Goal: Task Accomplishment & Management: Use online tool/utility

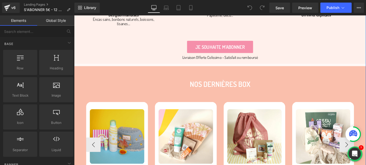
scroll to position [856, 0]
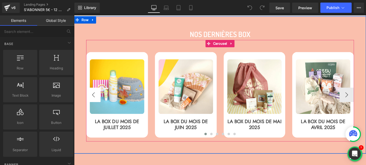
click at [93, 101] on button "‹" at bounding box center [94, 99] width 15 height 15
click at [365, 101] on button "›" at bounding box center [363, 99] width 15 height 15
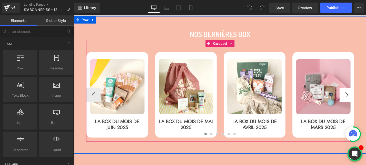
click at [365, 101] on button "›" at bounding box center [363, 99] width 15 height 15
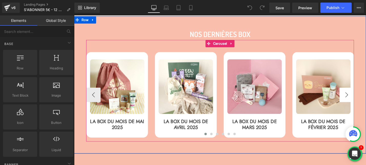
click at [365, 101] on button "›" at bounding box center [363, 99] width 15 height 15
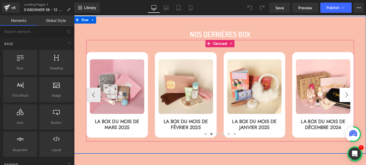
click at [365, 101] on button "›" at bounding box center [363, 99] width 15 height 15
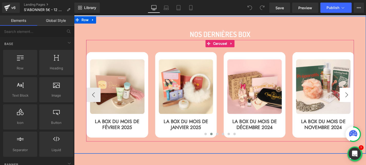
click at [365, 101] on button "›" at bounding box center [363, 99] width 15 height 15
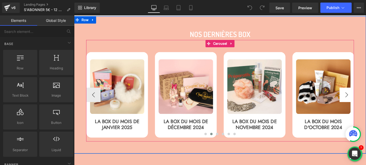
click at [365, 101] on button "›" at bounding box center [363, 99] width 15 height 15
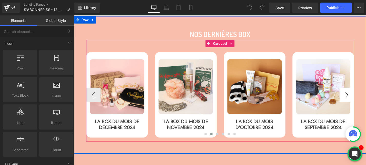
click at [365, 101] on button "›" at bounding box center [363, 99] width 15 height 15
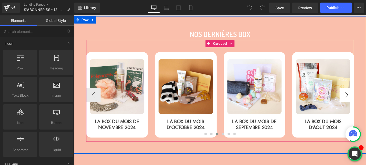
click at [365, 101] on button "›" at bounding box center [363, 99] width 15 height 15
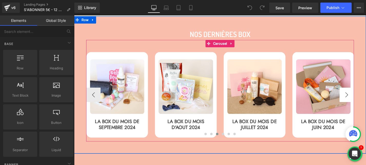
click at [365, 101] on button "›" at bounding box center [363, 99] width 15 height 15
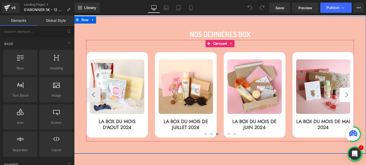
click at [365, 101] on button "›" at bounding box center [363, 99] width 15 height 15
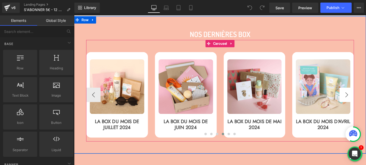
click at [365, 101] on button "›" at bounding box center [363, 99] width 15 height 15
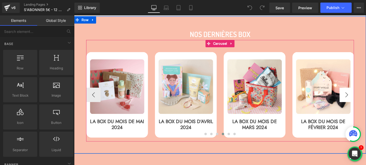
click at [365, 101] on button "›" at bounding box center [363, 99] width 15 height 15
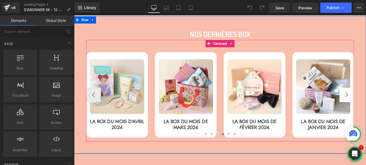
click at [365, 101] on button "›" at bounding box center [363, 99] width 15 height 15
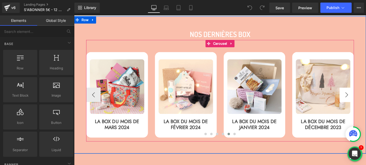
click at [365, 101] on button "›" at bounding box center [363, 99] width 15 height 15
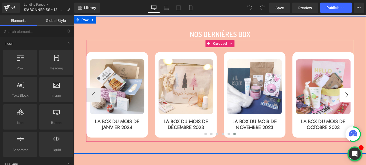
click at [365, 101] on button "›" at bounding box center [363, 99] width 15 height 15
click at [93, 100] on button "‹" at bounding box center [94, 99] width 15 height 15
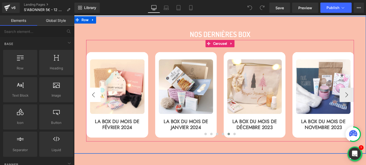
click at [93, 100] on button "‹" at bounding box center [94, 99] width 15 height 15
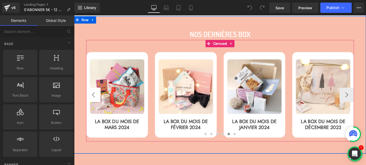
click at [93, 100] on button "‹" at bounding box center [94, 99] width 15 height 15
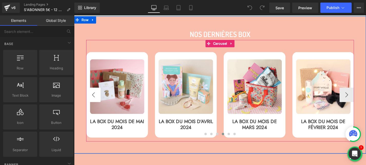
click at [93, 100] on button "‹" at bounding box center [94, 99] width 15 height 15
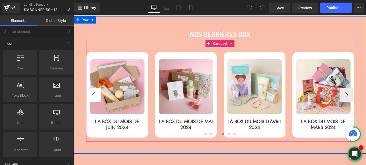
click at [93, 100] on button "‹" at bounding box center [94, 99] width 15 height 15
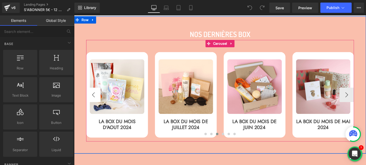
click at [93, 100] on button "‹" at bounding box center [94, 99] width 15 height 15
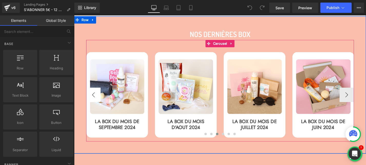
click at [93, 100] on button "‹" at bounding box center [94, 99] width 15 height 15
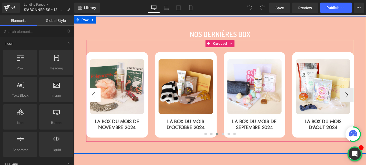
click at [93, 100] on button "‹" at bounding box center [94, 99] width 15 height 15
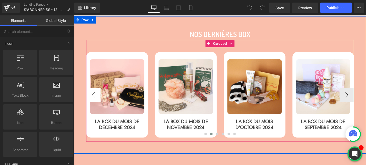
click at [93, 100] on button "‹" at bounding box center [94, 99] width 15 height 15
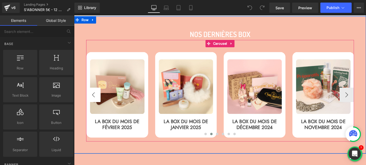
click at [93, 100] on button "‹" at bounding box center [94, 99] width 15 height 15
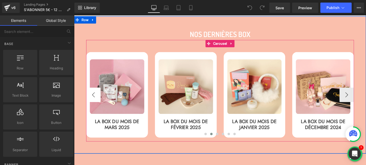
click at [93, 100] on button "‹" at bounding box center [94, 99] width 15 height 15
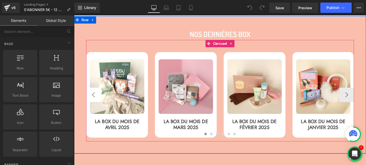
click at [93, 100] on button "‹" at bounding box center [94, 99] width 15 height 15
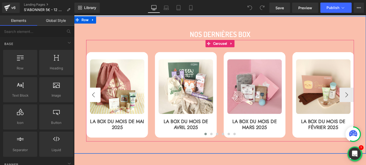
click at [93, 100] on button "‹" at bounding box center [94, 99] width 15 height 15
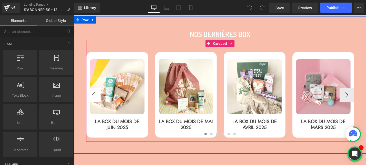
click at [93, 100] on button "‹" at bounding box center [94, 99] width 15 height 15
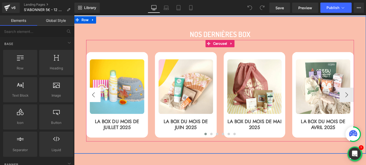
click at [93, 100] on button "‹" at bounding box center [94, 99] width 15 height 15
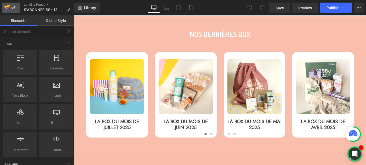
click at [7, 8] on icon at bounding box center [7, 8] width 4 height 2
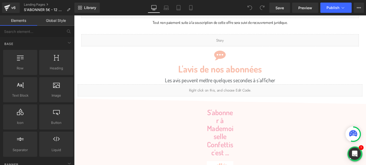
scroll to position [311, 0]
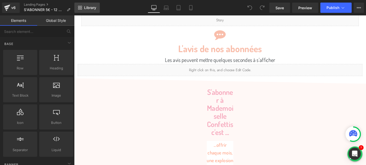
click at [84, 9] on span "Library" at bounding box center [90, 7] width 12 height 5
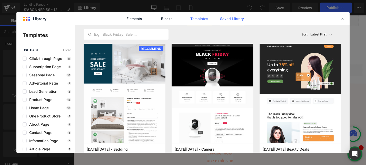
click at [233, 18] on link "Saved Library" at bounding box center [232, 18] width 24 height 13
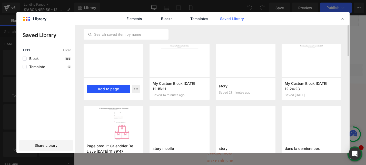
click at [107, 88] on button "Add to page" at bounding box center [108, 89] width 43 height 8
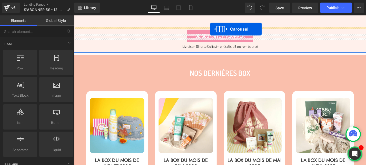
scroll to position [789, 0]
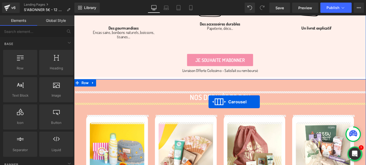
drag, startPoint x: 218, startPoint y: 46, endPoint x: 217, endPoint y: 107, distance: 60.8
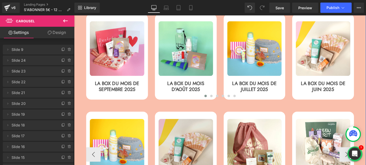
scroll to position [900, 0]
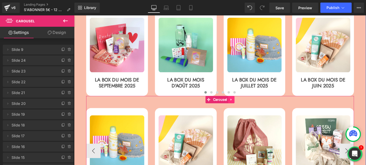
click at [240, 106] on icon at bounding box center [242, 105] width 4 height 4
click at [244, 106] on icon at bounding box center [245, 105] width 4 height 4
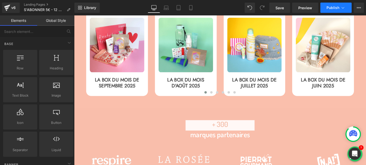
click at [331, 6] on span "Publish" at bounding box center [333, 8] width 13 height 4
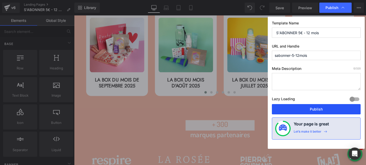
click at [302, 109] on button "Publish" at bounding box center [316, 109] width 89 height 10
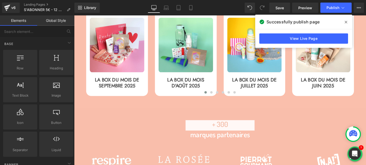
click at [346, 23] on icon at bounding box center [346, 22] width 3 height 3
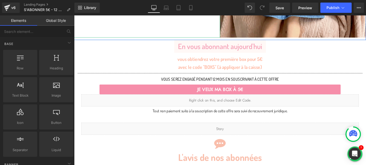
scroll to position [206, 0]
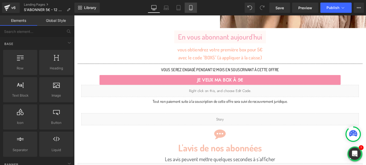
drag, startPoint x: 190, startPoint y: 10, endPoint x: 39, endPoint y: 91, distance: 171.6
click at [190, 10] on icon at bounding box center [190, 7] width 5 height 5
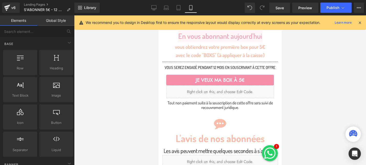
scroll to position [219, 0]
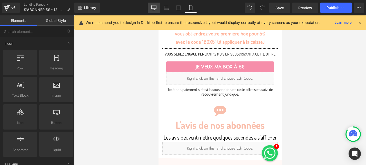
click at [151, 8] on link "Desktop" at bounding box center [154, 8] width 12 height 10
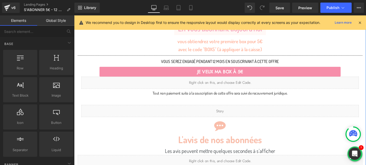
scroll to position [222, 0]
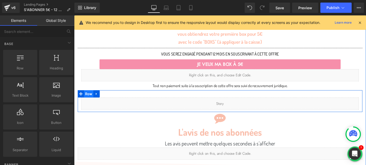
click at [87, 99] on span "Row" at bounding box center [90, 99] width 10 height 8
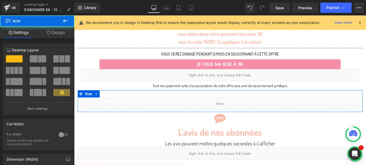
click at [56, 33] on link "Design" at bounding box center [55, 33] width 37 height 12
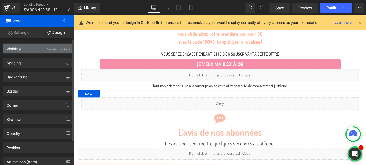
click at [37, 50] on div "Visibility (Desktop, Laptop)" at bounding box center [38, 49] width 70 height 10
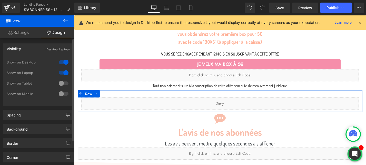
click at [60, 84] on div at bounding box center [63, 83] width 12 height 8
click at [60, 92] on div at bounding box center [63, 94] width 12 height 8
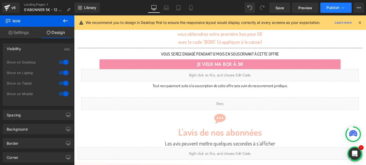
click at [342, 8] on icon at bounding box center [342, 7] width 5 height 5
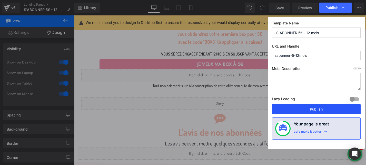
click at [302, 110] on button "Publish" at bounding box center [316, 109] width 89 height 10
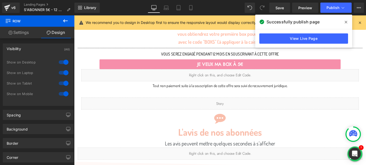
click at [346, 22] on icon at bounding box center [346, 22] width 3 height 3
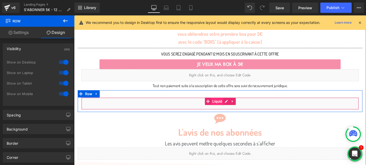
click at [228, 106] on span "Liquid" at bounding box center [226, 107] width 13 height 8
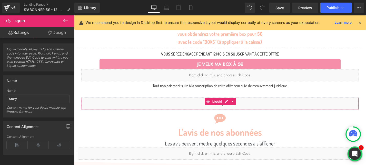
click at [54, 35] on link "Design" at bounding box center [56, 33] width 37 height 12
click at [0, 0] on div "Visibility" at bounding box center [0, 0] width 0 height 0
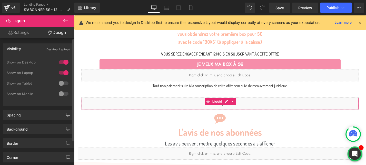
click at [62, 85] on div at bounding box center [63, 83] width 12 height 8
click at [61, 96] on div at bounding box center [63, 94] width 12 height 8
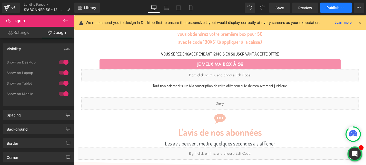
click at [334, 8] on span "Publish" at bounding box center [333, 8] width 13 height 4
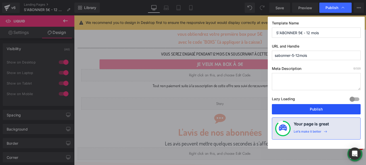
click at [312, 110] on button "Publish" at bounding box center [316, 109] width 89 height 10
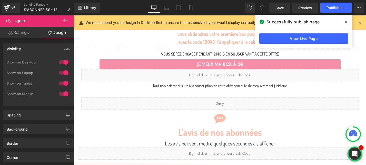
click at [347, 22] on span at bounding box center [346, 22] width 8 height 8
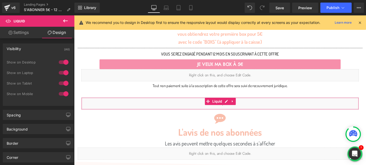
click at [23, 31] on link "Settings" at bounding box center [18, 33] width 37 height 12
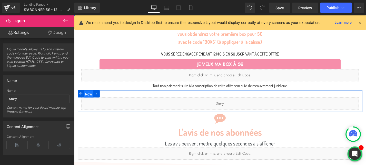
click at [90, 99] on span "Row" at bounding box center [90, 99] width 10 height 8
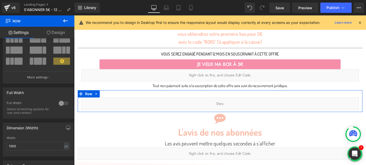
scroll to position [33, 0]
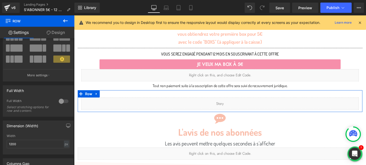
click at [59, 102] on div at bounding box center [63, 101] width 12 height 8
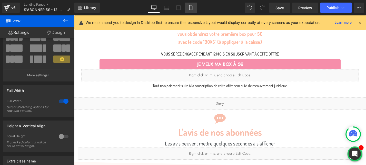
click at [189, 5] on link "Mobile" at bounding box center [191, 8] width 12 height 10
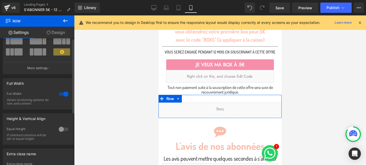
scroll to position [0, 0]
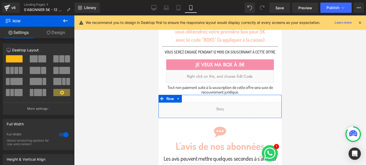
drag, startPoint x: 49, startPoint y: 34, endPoint x: 41, endPoint y: 59, distance: 25.8
click at [49, 34] on icon at bounding box center [49, 33] width 4 height 4
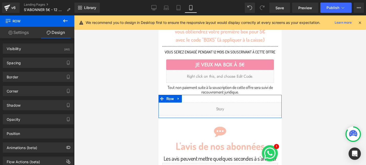
click at [20, 34] on link "Settings" at bounding box center [18, 33] width 37 height 12
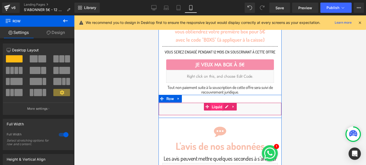
click at [214, 105] on span "Liquid" at bounding box center [217, 107] width 13 height 8
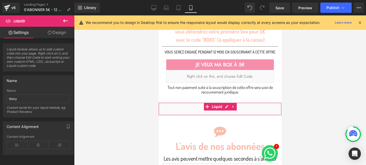
click at [48, 36] on link "Design" at bounding box center [56, 33] width 37 height 12
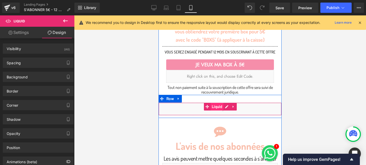
click at [217, 106] on span "Liquid" at bounding box center [217, 107] width 13 height 8
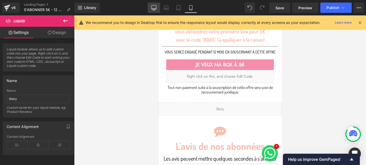
click at [154, 9] on icon at bounding box center [153, 7] width 5 height 5
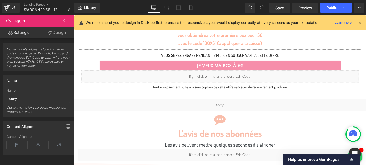
scroll to position [222, 0]
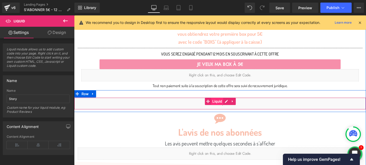
click at [229, 107] on span "Liquid" at bounding box center [226, 107] width 13 height 8
click at [238, 108] on div "Liquid" at bounding box center [229, 108] width 310 height 13
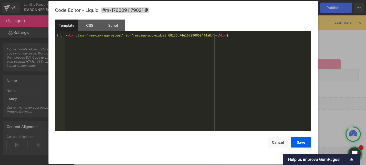
click at [130, 59] on div "< div class = "reeview-app-widget" id = "reeview-app-widget_68136d74e1672900594…" at bounding box center [188, 86] width 246 height 104
click at [300, 144] on button "Save" at bounding box center [301, 142] width 21 height 10
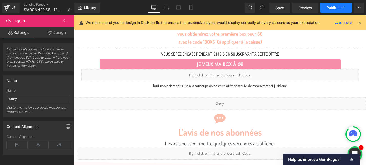
click at [333, 7] on span "Publish" at bounding box center [333, 8] width 13 height 4
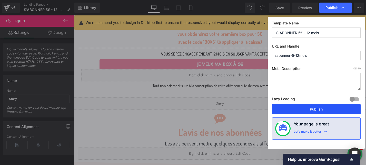
click at [298, 105] on button "Publish" at bounding box center [316, 109] width 89 height 10
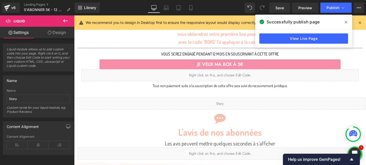
click at [344, 24] on span at bounding box center [346, 22] width 8 height 8
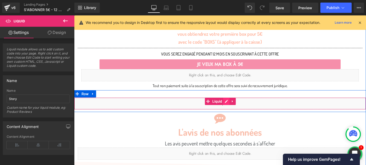
click at [236, 106] on div "Liquid" at bounding box center [229, 108] width 310 height 13
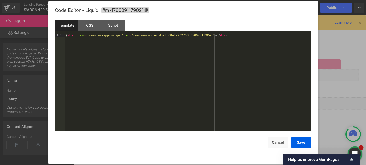
click at [149, 36] on div "< div class = "reeview-app-widget" id = "reeview-app-widget_68e8e232753c050047f…" at bounding box center [188, 86] width 246 height 104
click at [299, 143] on button "Save" at bounding box center [301, 142] width 21 height 10
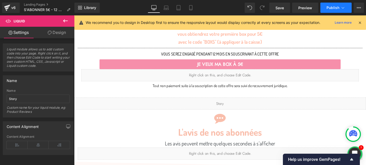
click at [337, 9] on span "Publish" at bounding box center [333, 8] width 13 height 4
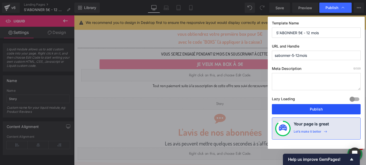
click at [299, 111] on button "Publish" at bounding box center [316, 109] width 89 height 10
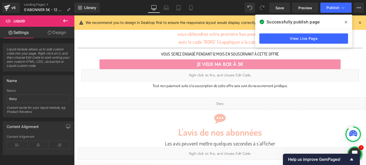
click at [346, 22] on icon at bounding box center [346, 22] width 3 height 4
